Goal: Task Accomplishment & Management: Use online tool/utility

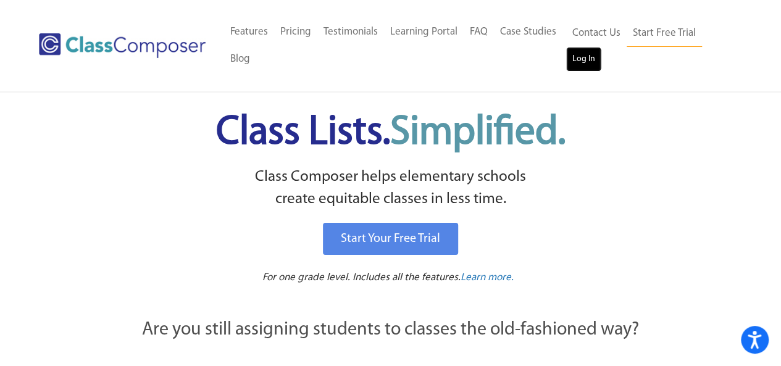
click at [577, 61] on link "Log In" at bounding box center [583, 59] width 35 height 25
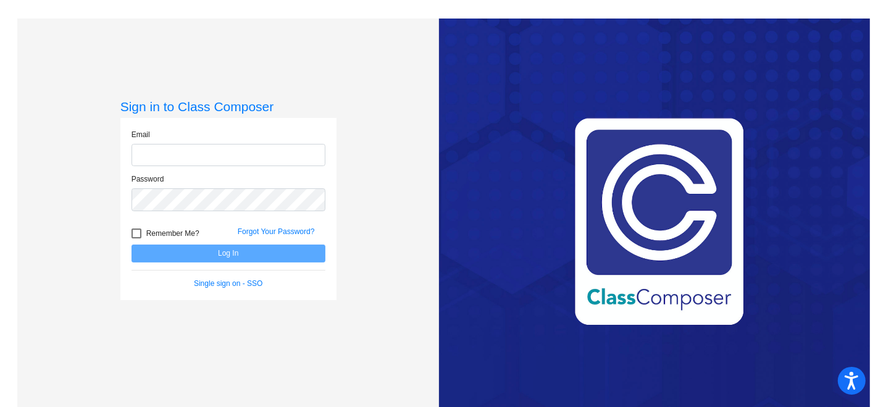
click at [182, 156] on input "email" at bounding box center [229, 155] width 194 height 23
type input "remleys@monroe.wednet.edu"
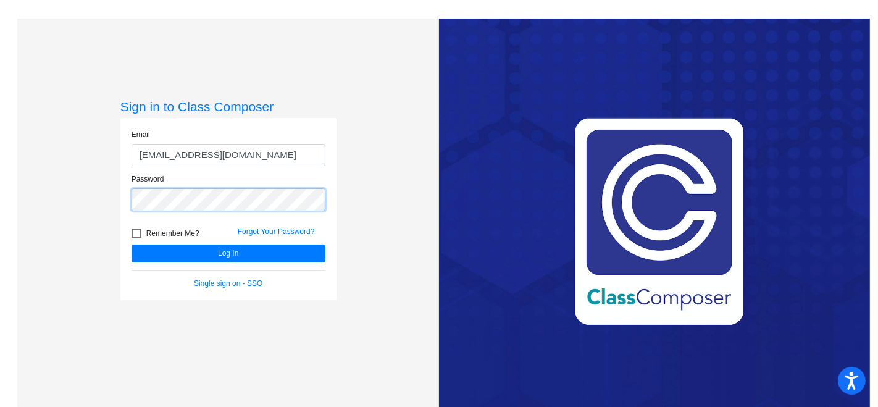
click at [132, 244] on button "Log In" at bounding box center [229, 253] width 194 height 18
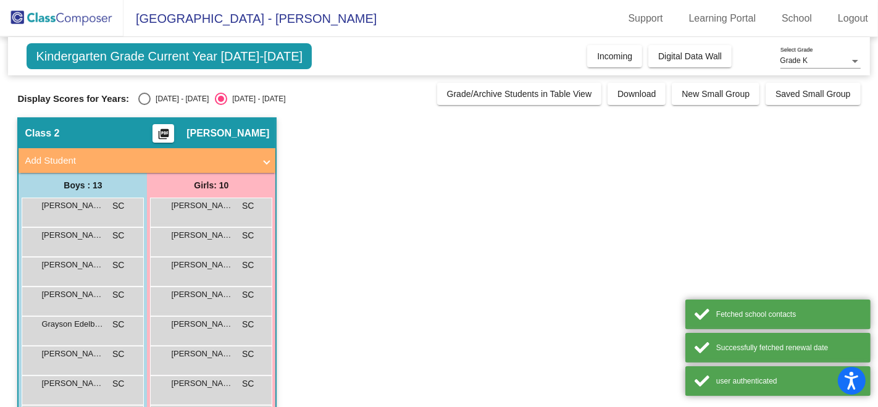
click at [403, 145] on app-classroom "Class 2 picture_as_pdf Samantha Connors Add Student First Name Last Name Studen…" at bounding box center [438, 359] width 843 height 485
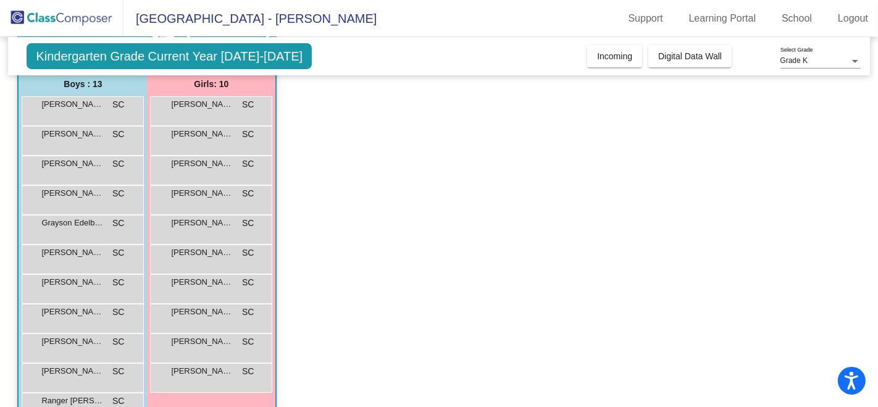
scroll to position [99, 0]
click at [74, 164] on span "Dean Erickson" at bounding box center [72, 165] width 62 height 12
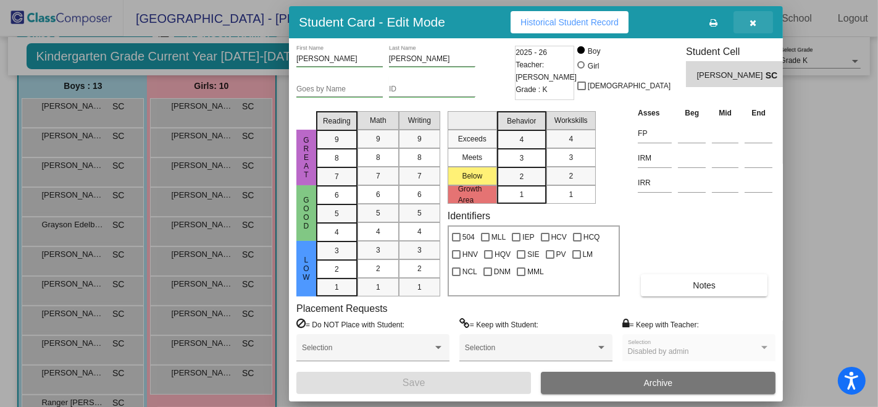
click at [753, 19] on icon "button" at bounding box center [753, 23] width 7 height 9
